Goal: Transaction & Acquisition: Purchase product/service

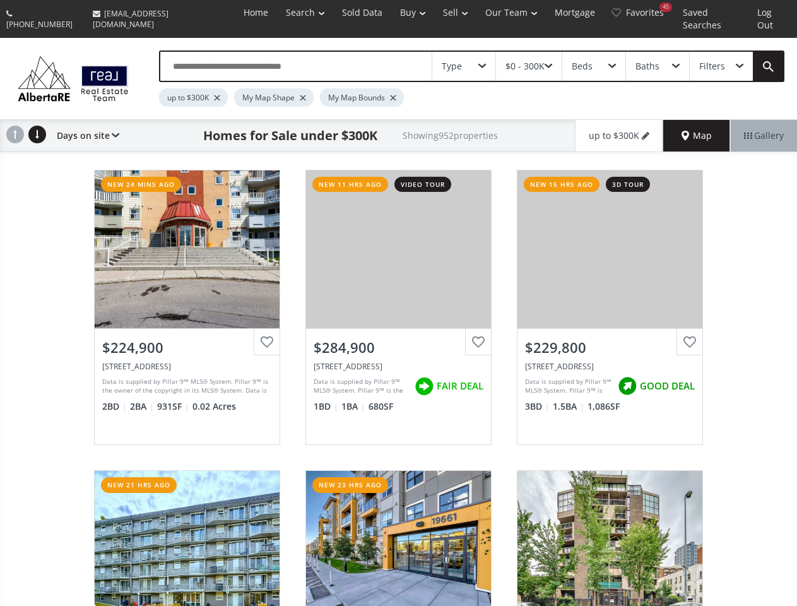
click at [282, 13] on link "Search" at bounding box center [305, 12] width 56 height 25
click at [392, 13] on link "Buy" at bounding box center [412, 12] width 43 height 25
click at [437, 13] on link "Sell" at bounding box center [455, 12] width 42 height 25
click at [496, 13] on link "Our Team" at bounding box center [510, 12] width 69 height 25
click at [769, 13] on link "Log Out" at bounding box center [771, 19] width 46 height 38
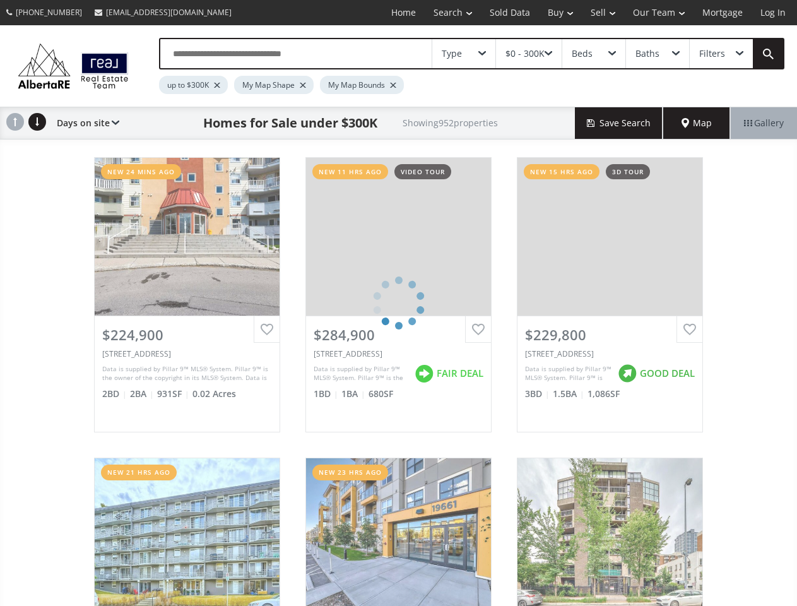
click at [464, 54] on div "Type" at bounding box center [463, 53] width 63 height 29
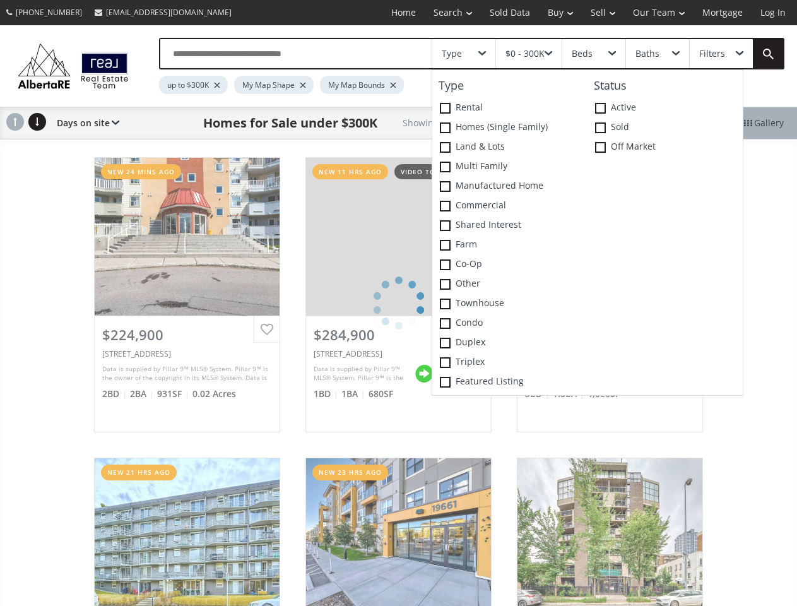
click at [528, 54] on div "$0 - 300K" at bounding box center [524, 53] width 39 height 9
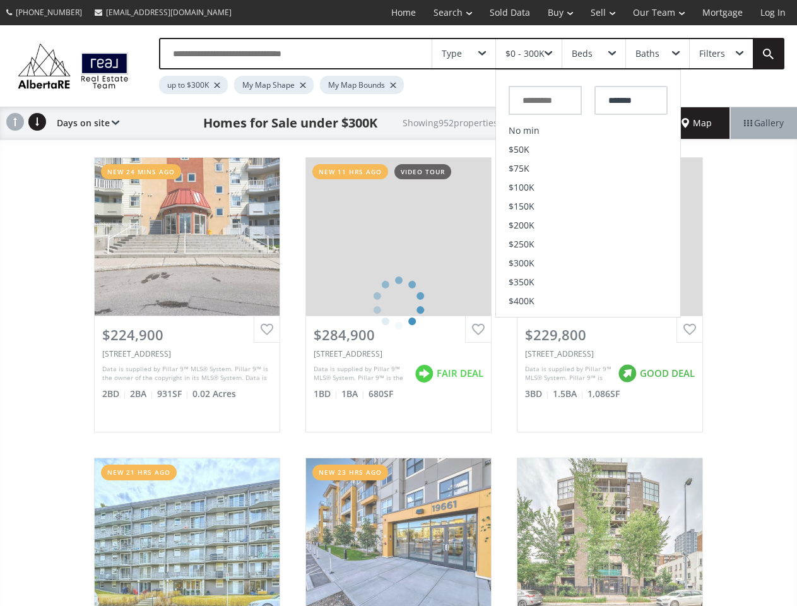
click at [593, 54] on div "Beds" at bounding box center [593, 53] width 63 height 29
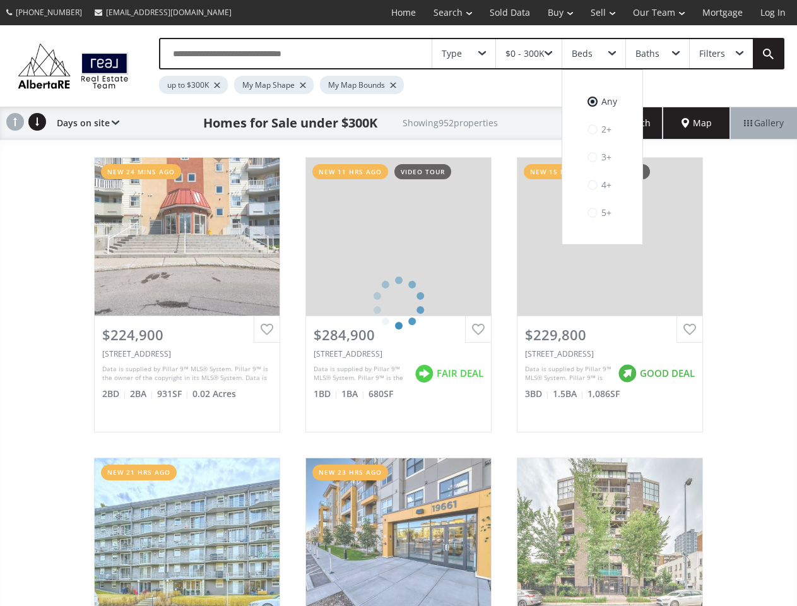
click at [657, 54] on div "Baths" at bounding box center [647, 53] width 24 height 9
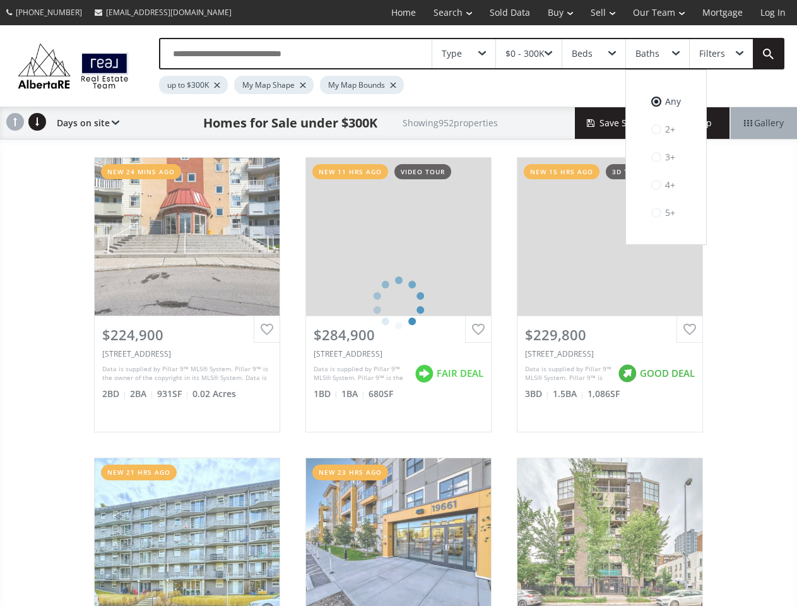
click at [721, 54] on div "Filters" at bounding box center [712, 53] width 26 height 9
